Goal: Check status: Check status

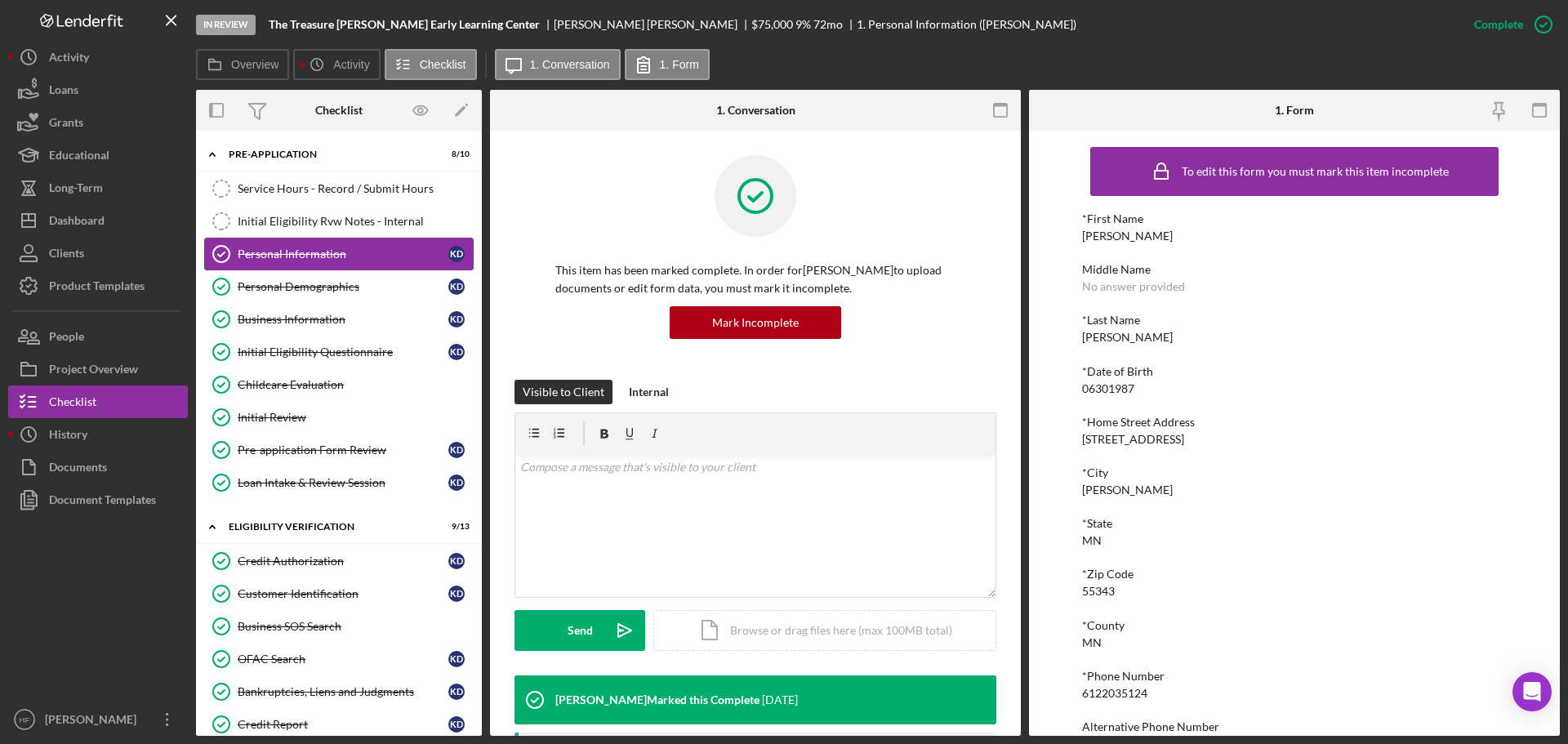
scroll to position [90, 0]
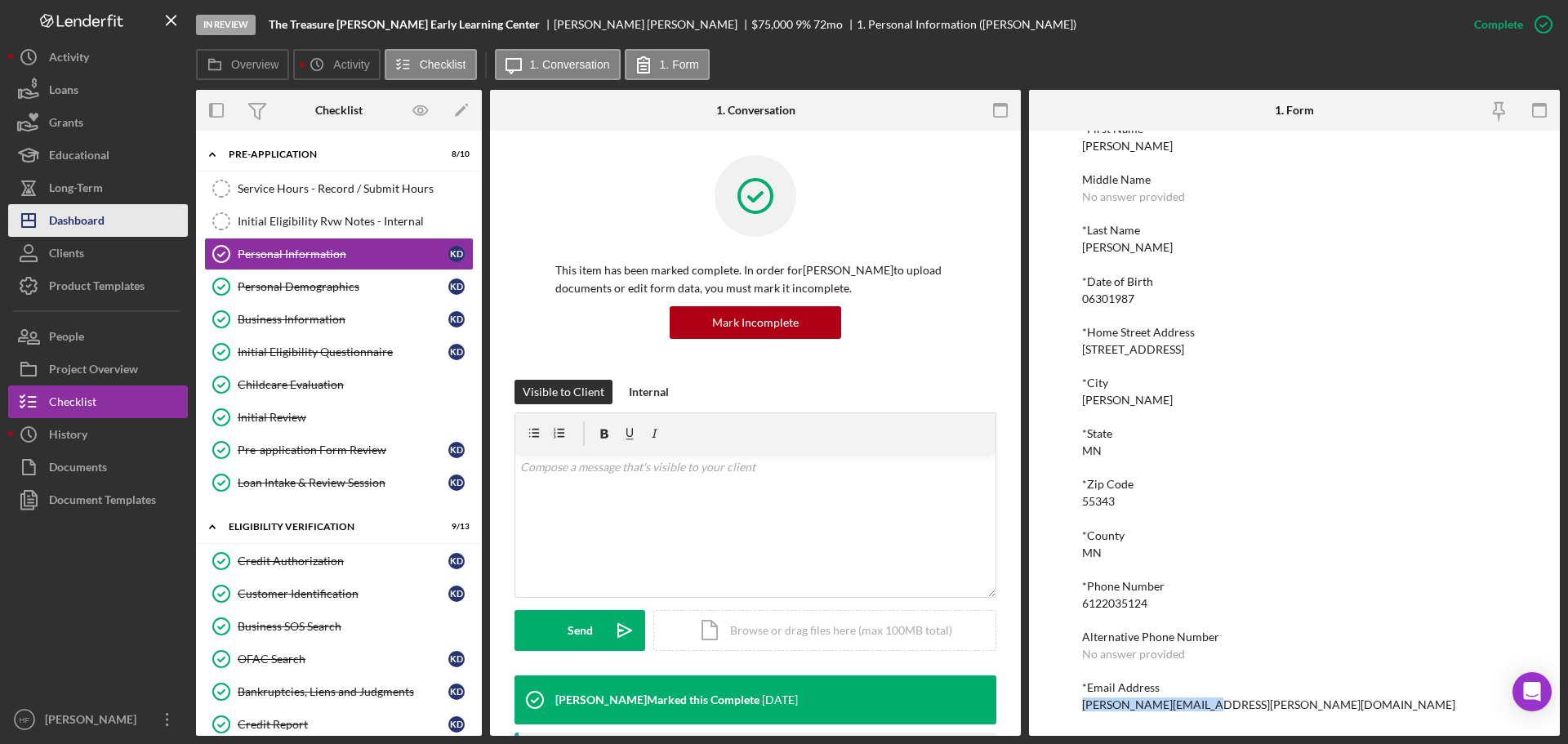
click at [137, 225] on button "Icon/Dashboard Dashboard" at bounding box center [98, 221] width 180 height 32
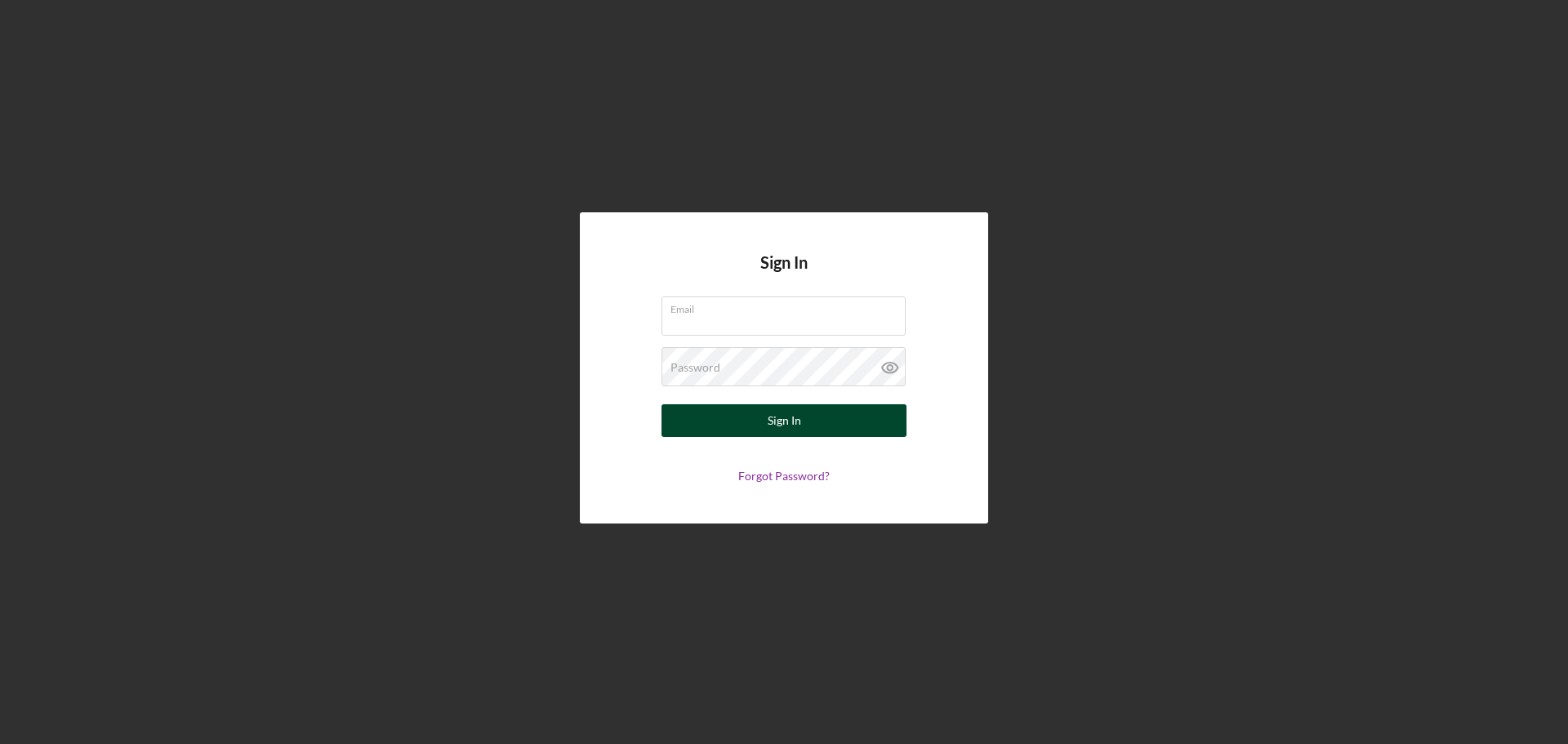
type input "[EMAIL_ADDRESS][DOMAIN_NAME]"
click at [822, 429] on button "Sign In" at bounding box center [783, 420] width 245 height 32
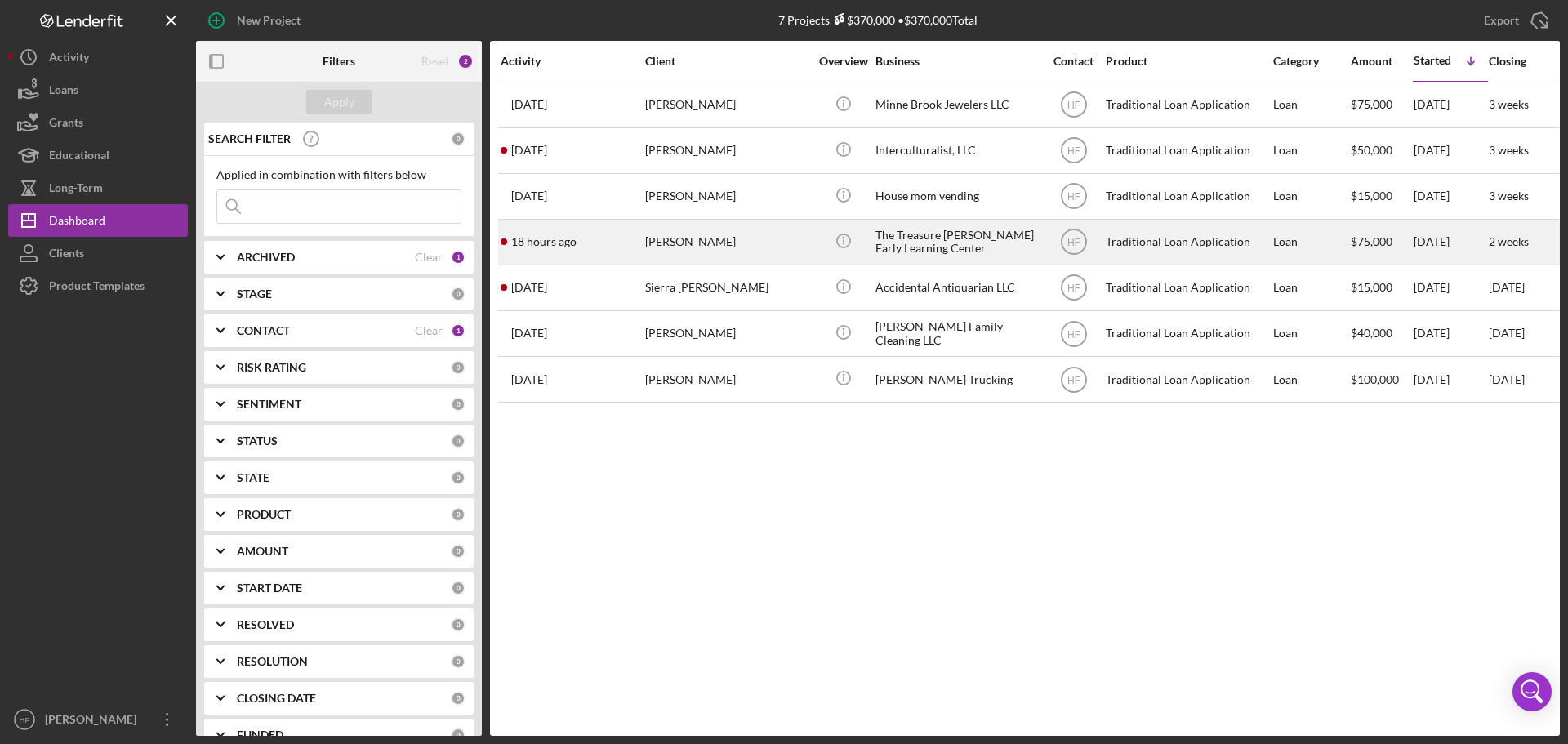
click at [758, 255] on div "[PERSON_NAME]" at bounding box center [727, 242] width 163 height 43
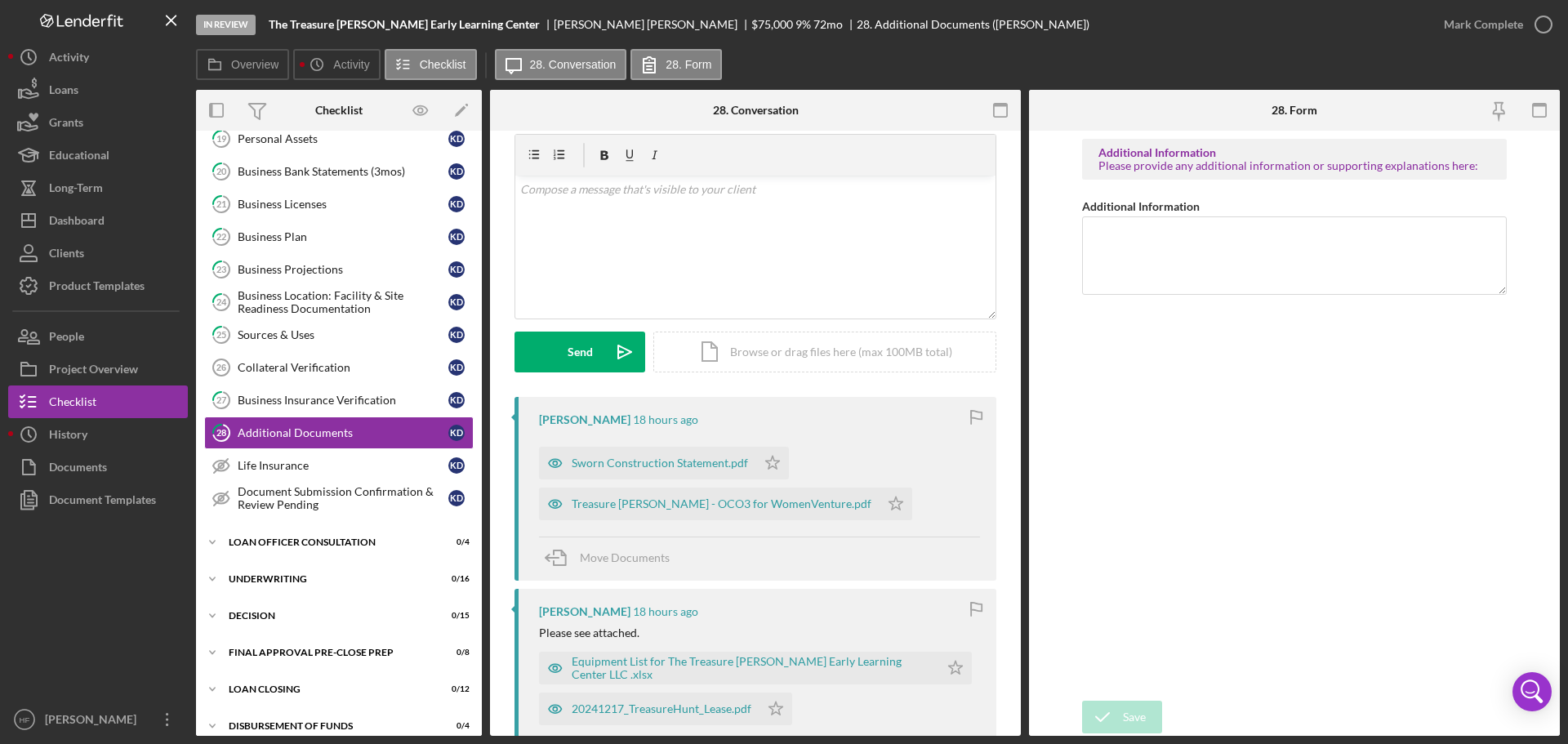
scroll to position [82, 0]
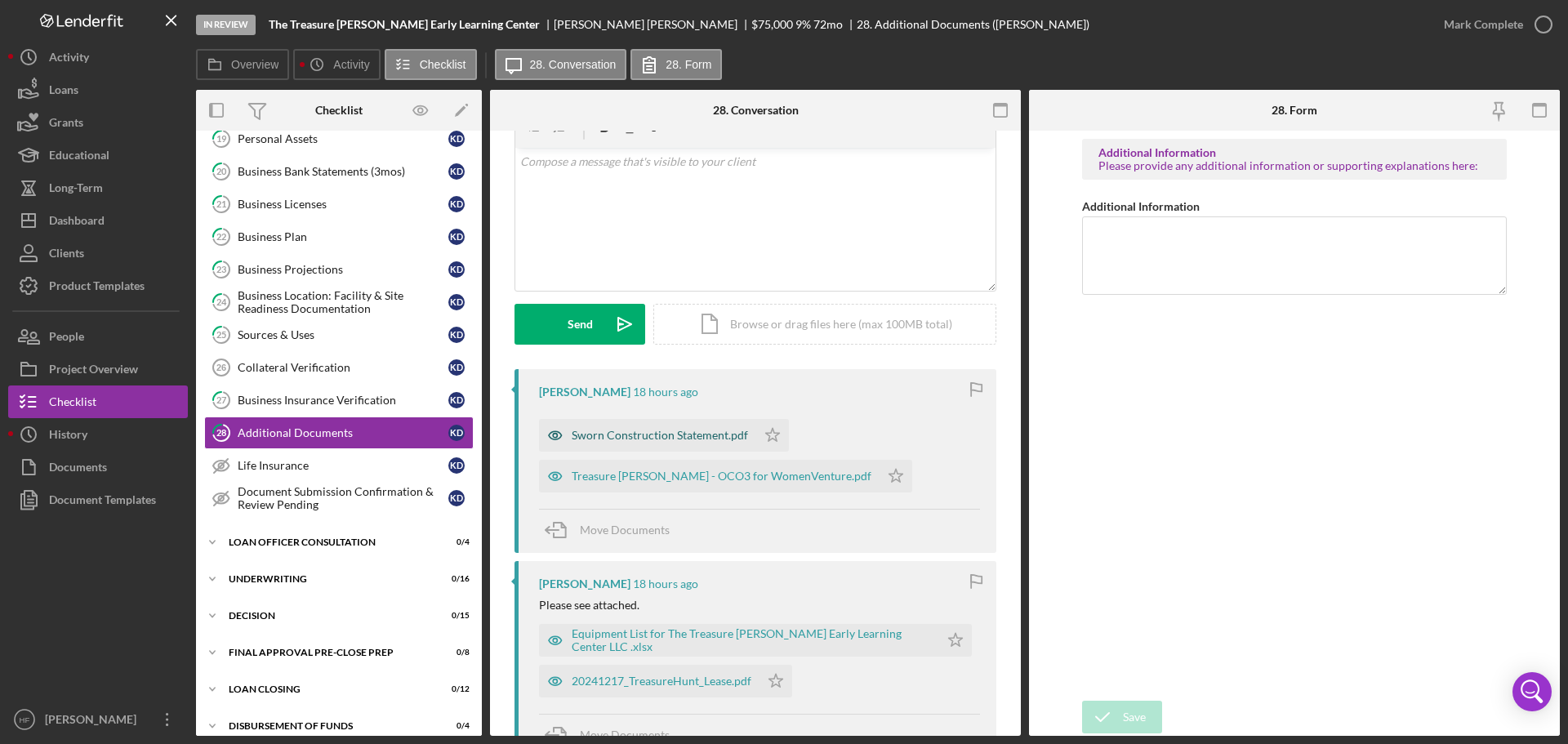
click at [702, 429] on div "Sworn Construction Statement.pdf" at bounding box center [659, 436] width 177 height 13
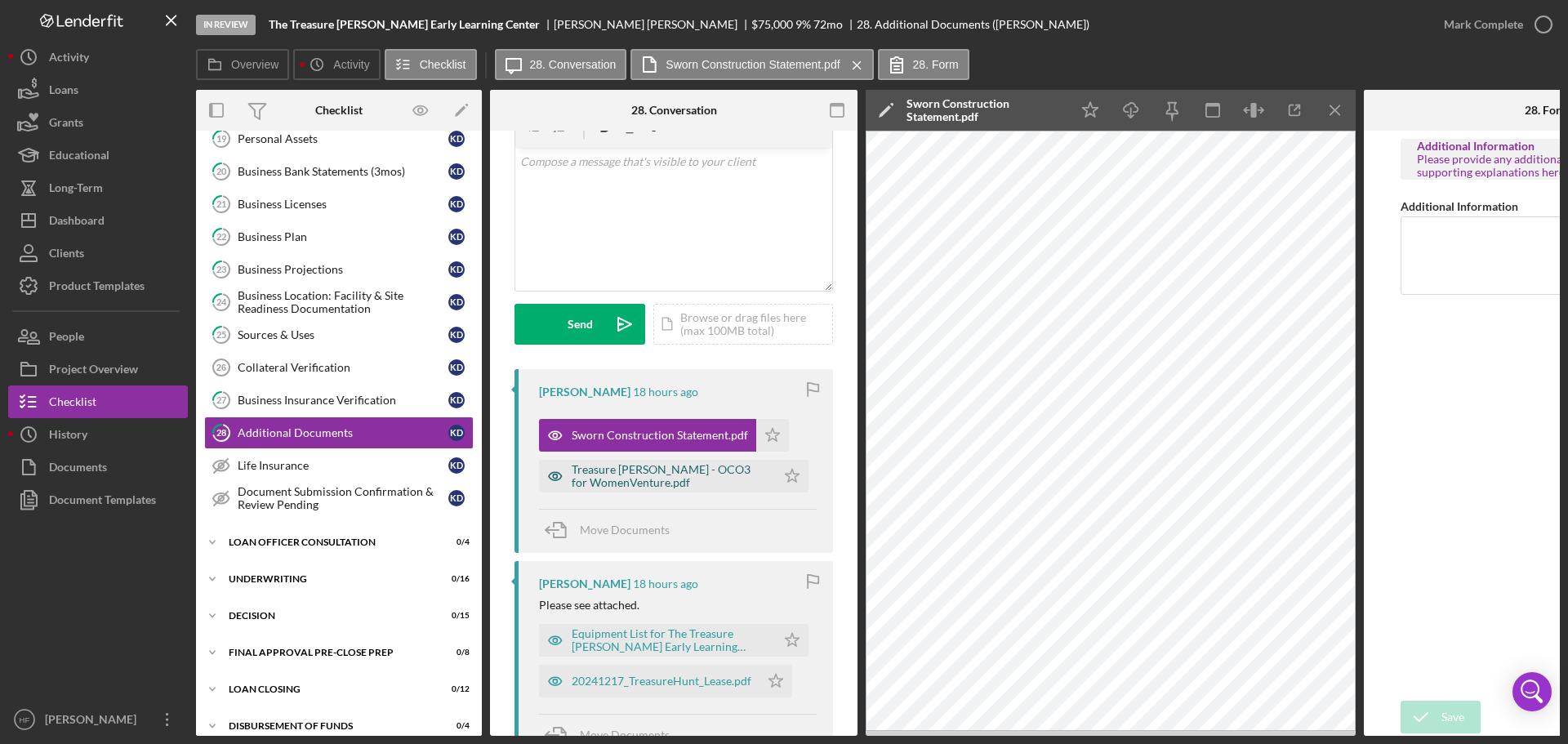
click at [565, 483] on icon "button" at bounding box center [556, 476] width 32 height 32
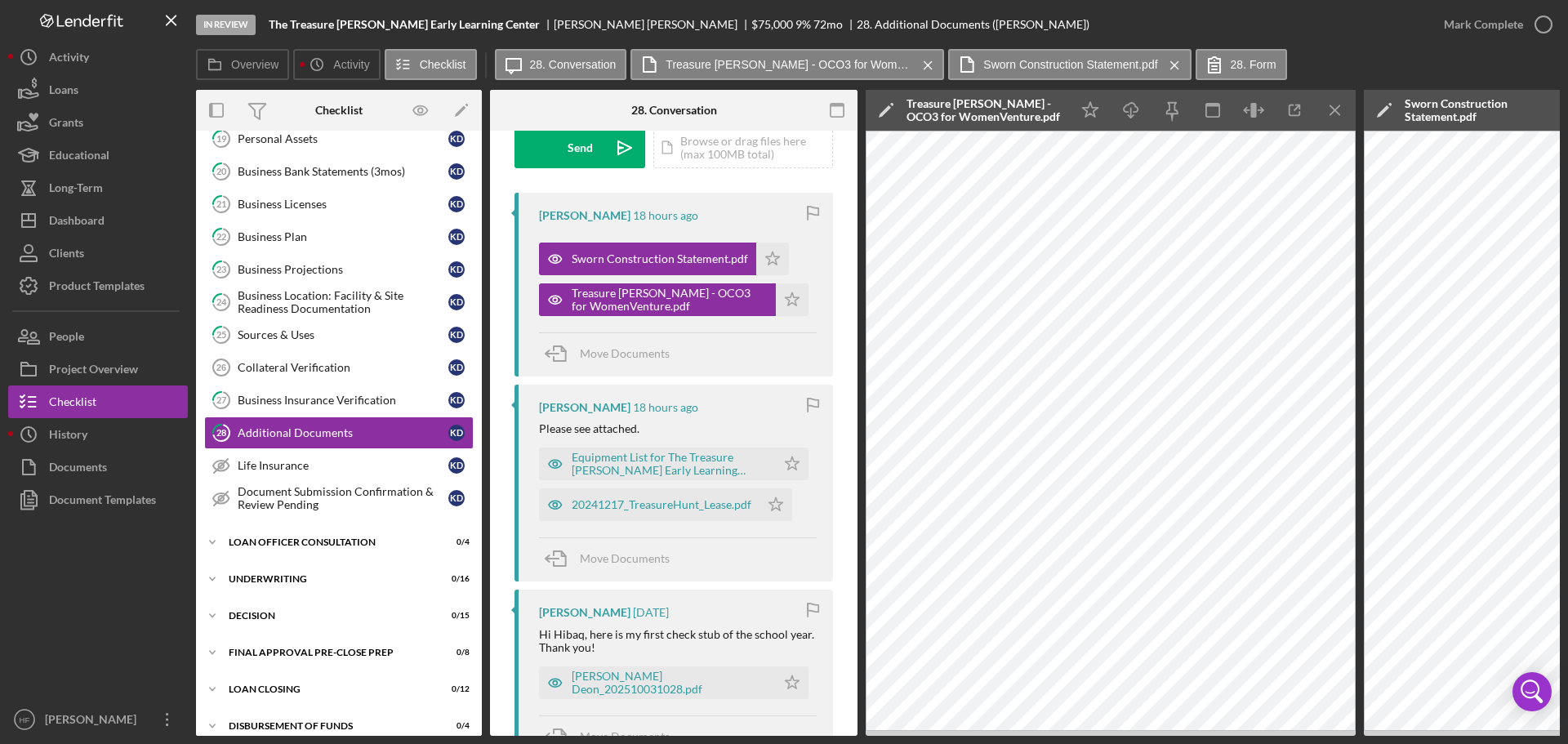
scroll to position [327, 0]
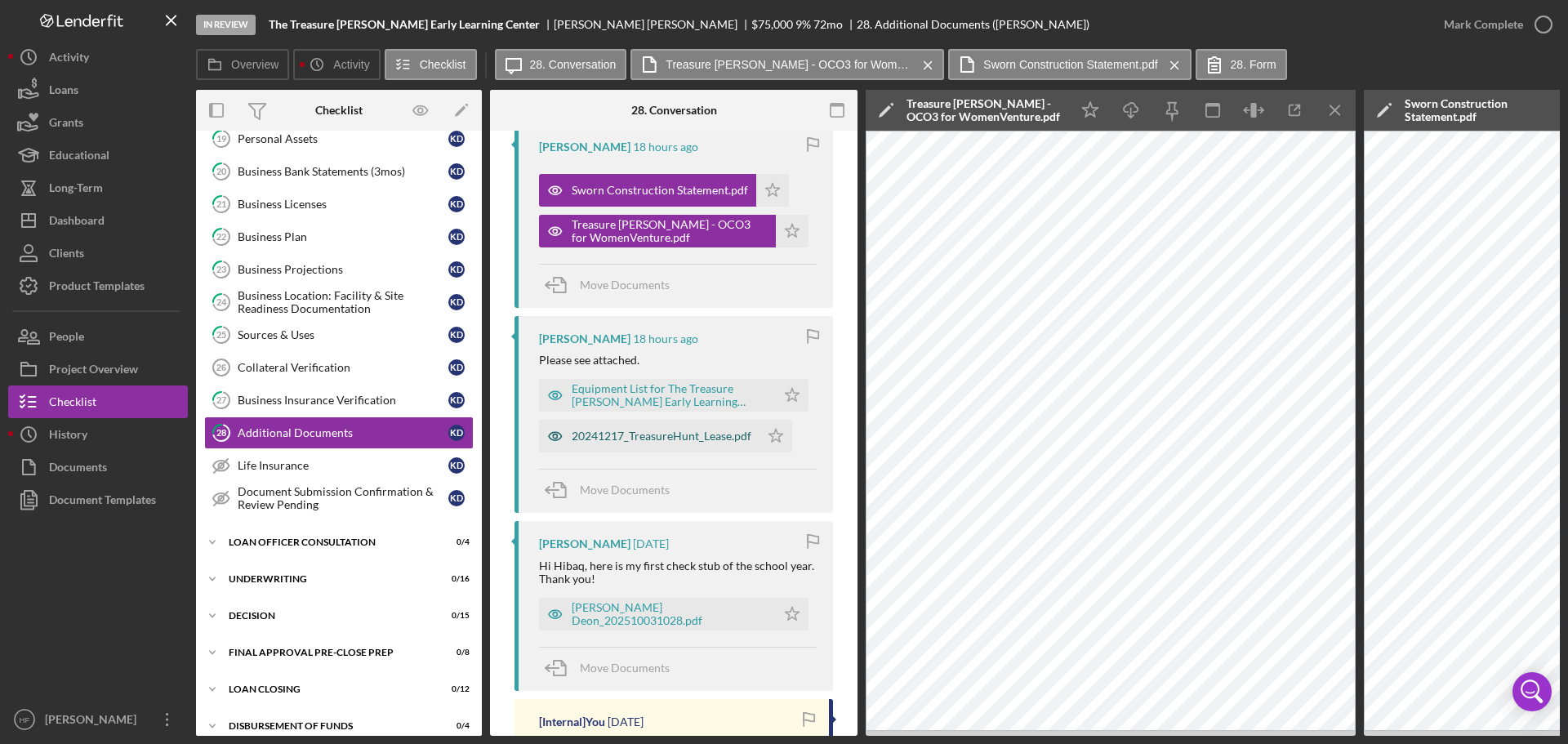
click at [717, 440] on div "20241217_TreasureHunt_Lease.pdf" at bounding box center [661, 436] width 180 height 13
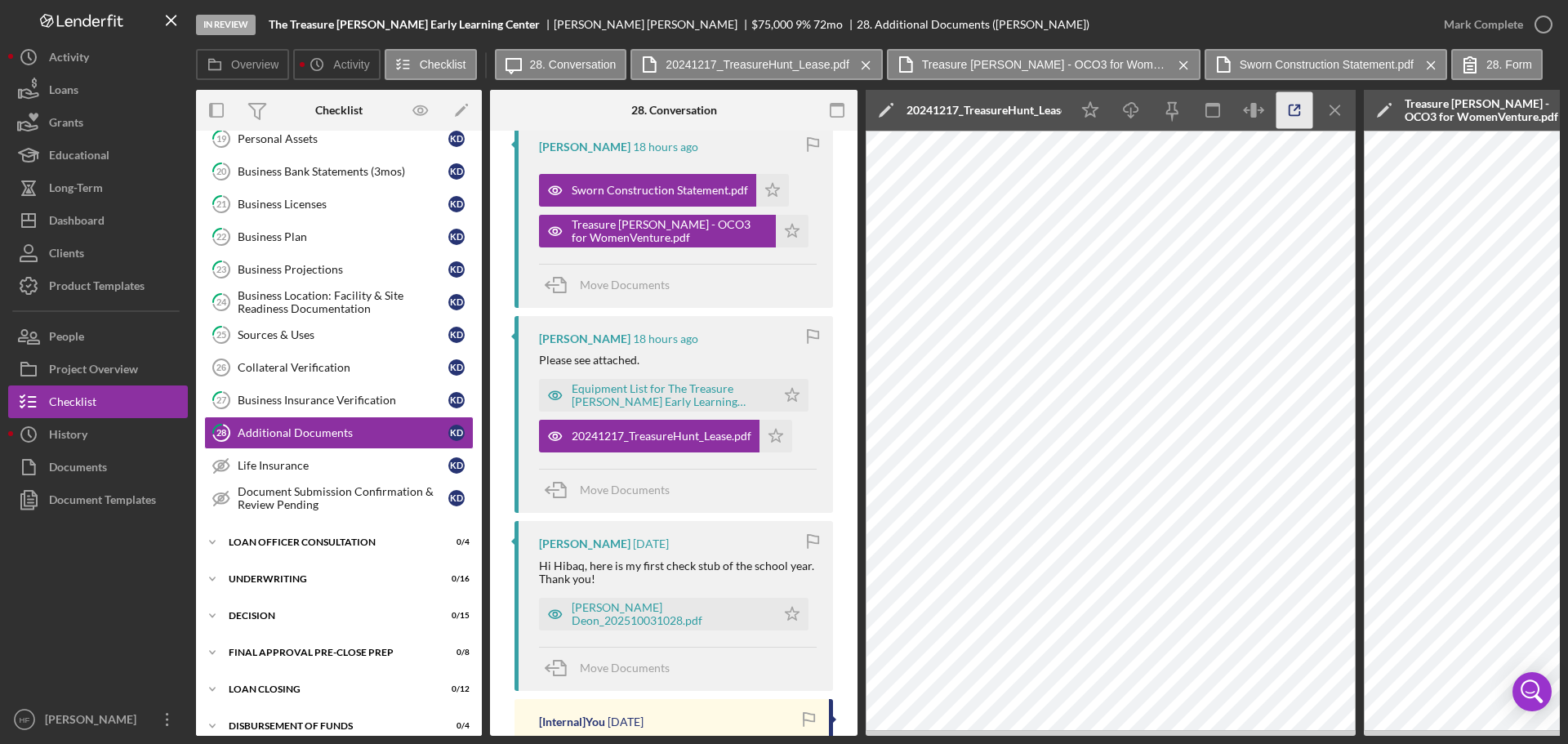
click at [1302, 111] on icon "button" at bounding box center [1295, 110] width 37 height 37
